Goal: Task Accomplishment & Management: Manage account settings

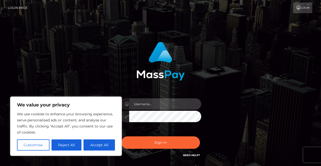
drag, startPoint x: 0, startPoint y: 0, endPoint x: 149, endPoint y: 104, distance: 181.3
click at [149, 104] on input "text" at bounding box center [165, 103] width 72 height 11
type input "mightyenchantress@gmail.com"
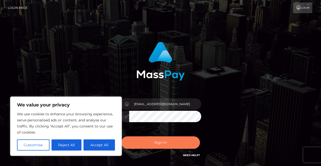
click at [171, 141] on button "Sign in" at bounding box center [160, 142] width 79 height 12
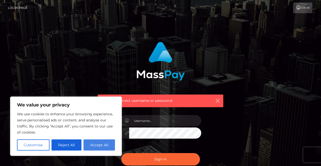
click at [103, 147] on button "Accept All" at bounding box center [98, 145] width 31 height 11
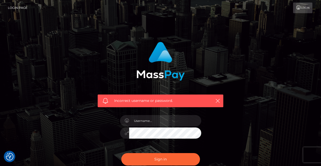
checkbox input "true"
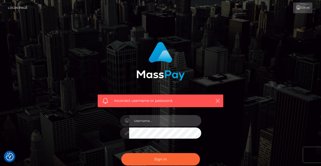
click at [155, 121] on input "text" at bounding box center [165, 120] width 72 height 11
type input "mightyenchantress@gmail.com"
click at [121, 153] on button "Sign in" at bounding box center [160, 159] width 79 height 12
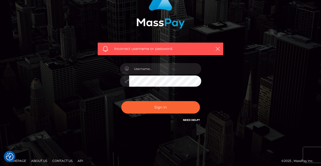
scroll to position [52, 0]
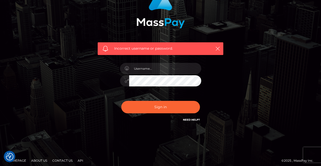
click at [191, 118] on link "Need Help?" at bounding box center [191, 119] width 17 height 3
click at [193, 119] on link "Need Help?" at bounding box center [191, 119] width 17 height 3
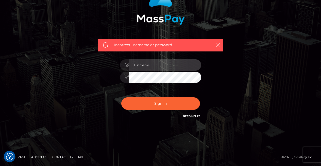
click at [152, 69] on input "text" at bounding box center [165, 64] width 72 height 11
type input "monicajclaesson@gmail.com"
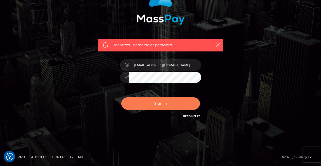
click at [170, 106] on button "Sign in" at bounding box center [160, 103] width 79 height 12
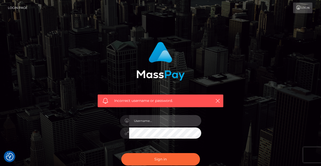
click at [167, 117] on input "text" at bounding box center [165, 120] width 72 height 11
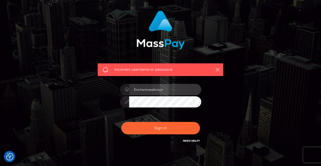
scroll to position [31, 0]
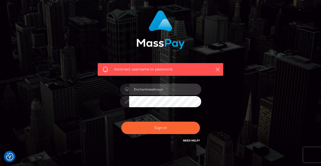
type input "EnchantressArwyn"
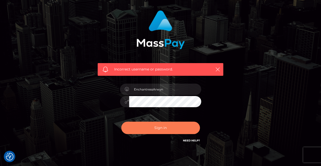
click at [166, 127] on button "Sign in" at bounding box center [160, 128] width 79 height 12
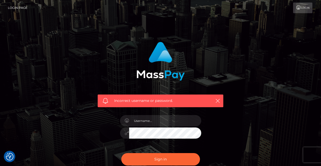
checkbox input "true"
click at [220, 98] on button "button" at bounding box center [217, 101] width 6 height 6
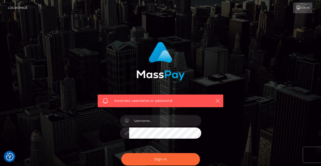
click at [220, 101] on icon "button" at bounding box center [217, 100] width 5 height 5
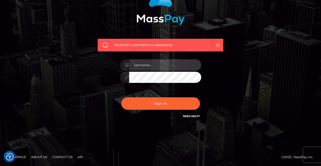
click at [147, 65] on input "text" at bounding box center [165, 64] width 72 height 11
type input "mightyenchantress@gmail.com"
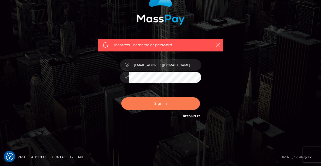
click at [164, 105] on button "Sign in" at bounding box center [160, 103] width 79 height 12
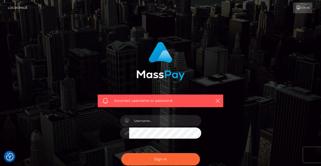
click at [302, 7] on link "Login" at bounding box center [302, 8] width 19 height 11
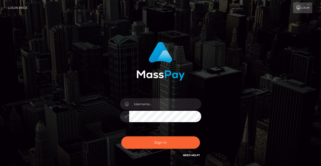
scroll to position [39, 0]
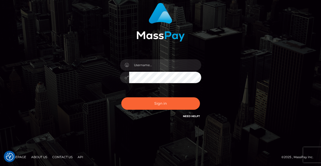
click at [188, 115] on link "Need Help?" at bounding box center [191, 116] width 17 height 3
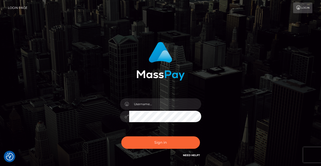
click at [18, 7] on link "Login Page" at bounding box center [18, 8] width 20 height 11
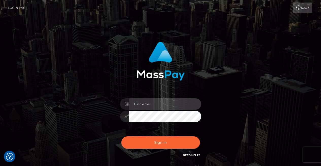
click at [162, 103] on input "text" at bounding box center [165, 103] width 72 height 11
type input "mightyenchantress@gmail.com"
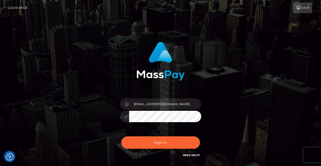
click at [128, 117] on icon at bounding box center [127, 116] width 4 height 4
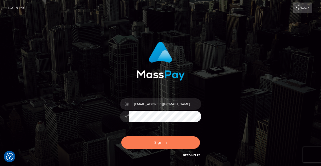
click at [160, 143] on button "Sign in" at bounding box center [160, 142] width 79 height 12
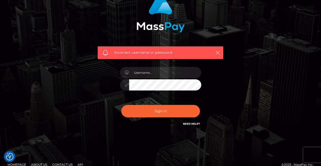
scroll to position [48, 0]
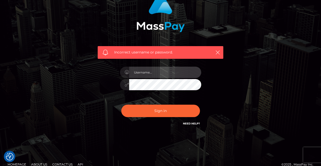
click at [161, 74] on input "text" at bounding box center [165, 72] width 72 height 11
type input "Enchantress [PERSON_NAME]"
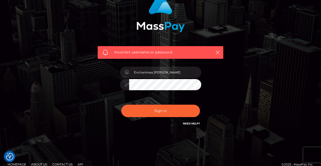
click at [121, 105] on button "Sign in" at bounding box center [160, 111] width 79 height 12
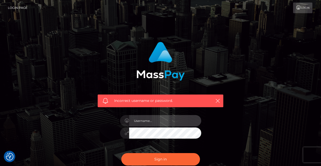
click at [158, 120] on input "text" at bounding box center [165, 120] width 72 height 11
type input "[EMAIL_ADDRESS][DOMAIN_NAME]"
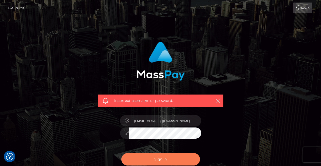
click at [167, 159] on button "Sign in" at bounding box center [160, 159] width 79 height 12
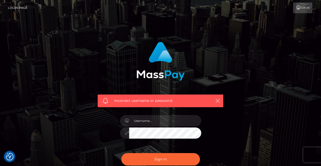
scroll to position [55, 0]
